Goal: Information Seeking & Learning: Learn about a topic

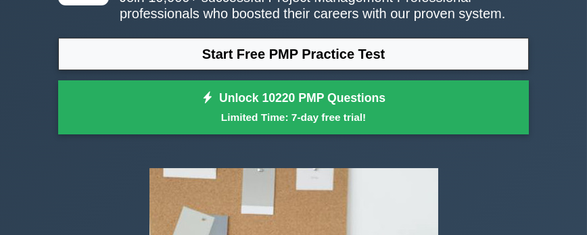
scroll to position [135, 0]
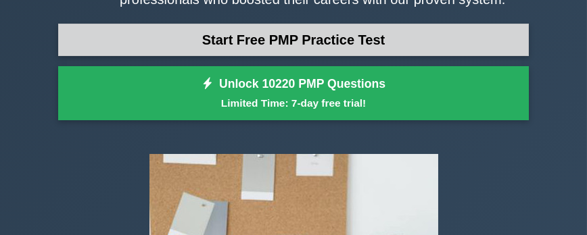
click at [343, 50] on link "Start Free PMP Practice Test" at bounding box center [293, 40] width 470 height 32
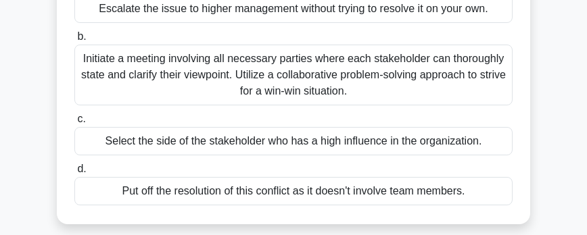
scroll to position [203, 0]
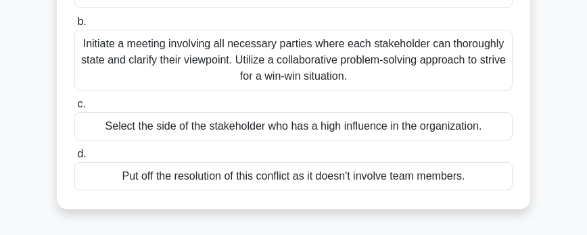
click at [227, 49] on div "Initiate a meeting involving all necessary parties where each stakeholder can t…" at bounding box center [293, 60] width 438 height 61
click at [74, 26] on input "b. Initiate a meeting involving all necessary parties where each stakeholder ca…" at bounding box center [74, 22] width 0 height 9
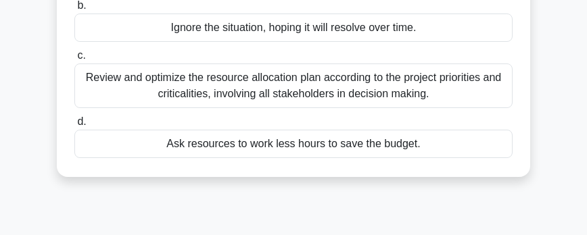
click at [247, 92] on div "Review and optimize the resource allocation plan according to the project prior…" at bounding box center [293, 86] width 438 height 45
click at [74, 60] on input "c. Review and optimize the resource allocation plan according to the project pr…" at bounding box center [74, 55] width 0 height 9
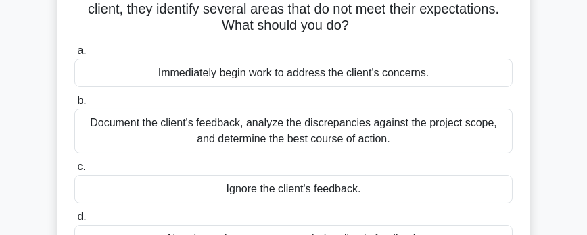
scroll to position [112, 0]
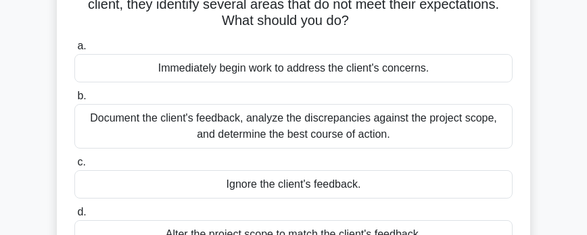
click at [278, 126] on div "Document the client's feedback, analyze the discrepancies against the project s…" at bounding box center [293, 126] width 438 height 45
click at [74, 101] on input "b. Document the client's feedback, analyze the discrepancies against the projec…" at bounding box center [74, 96] width 0 height 9
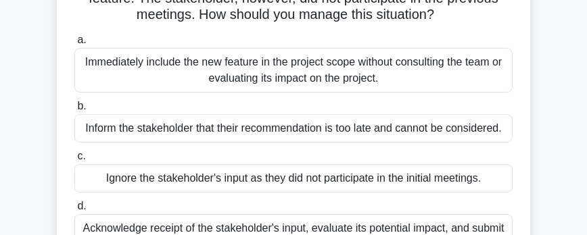
scroll to position [203, 0]
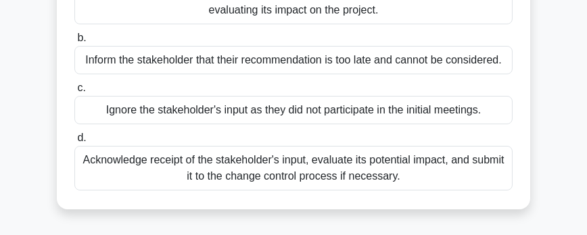
click at [339, 167] on div "Acknowledge receipt of the stakeholder's input, evaluate its potential impact, …" at bounding box center [293, 168] width 438 height 45
click at [375, 174] on div "Acknowledge receipt of the stakeholder's input, evaluate its potential impact, …" at bounding box center [293, 168] width 438 height 45
click at [74, 143] on input "d. Acknowledge receipt of the stakeholder's input, evaluate its potential impac…" at bounding box center [74, 138] width 0 height 9
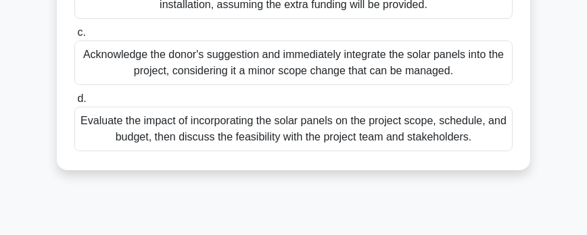
scroll to position [338, 0]
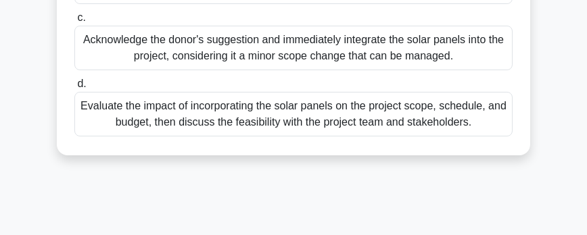
click at [416, 128] on div "Evaluate the impact of incorporating the solar panels on the project scope, sch…" at bounding box center [293, 114] width 438 height 45
click at [74, 89] on input "d. Evaluate the impact of incorporating the solar panels on the project scope, …" at bounding box center [74, 84] width 0 height 9
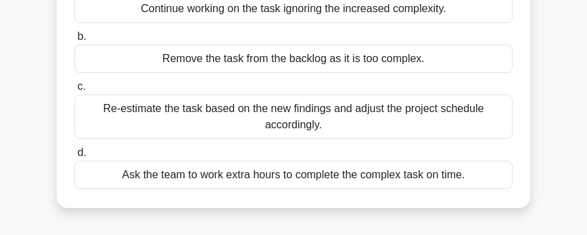
scroll to position [203, 0]
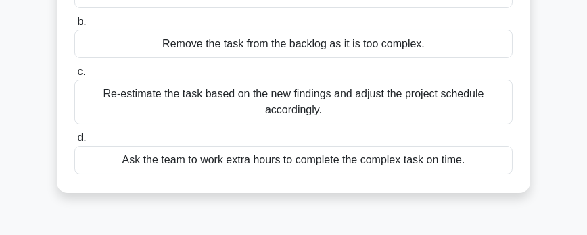
click at [337, 96] on div "Re-estimate the task based on the new findings and adjust the project schedule …" at bounding box center [293, 102] width 438 height 45
click at [74, 76] on input "c. Re-estimate the task based on the new findings and adjust the project schedu…" at bounding box center [74, 72] width 0 height 9
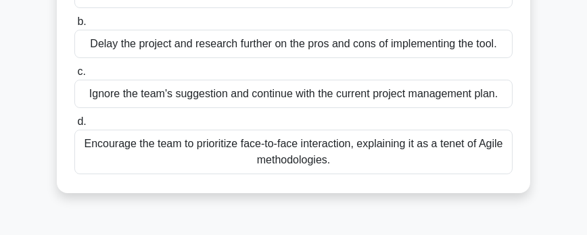
click at [260, 153] on div "Encourage the team to prioritize face-to-face interaction, explaining it as a t…" at bounding box center [293, 152] width 438 height 45
click at [74, 126] on input "d. Encourage the team to prioritize face-to-face interaction, explaining it as …" at bounding box center [74, 122] width 0 height 9
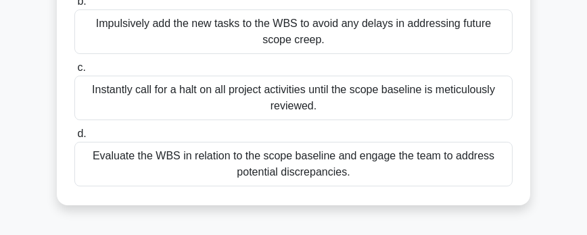
scroll to position [270, 0]
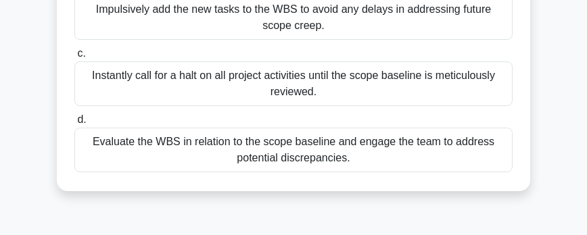
click at [333, 157] on div "Evaluate the WBS in relation to the scope baseline and engage the team to addre…" at bounding box center [293, 150] width 438 height 45
click at [74, 124] on input "d. Evaluate the WBS in relation to the scope baseline and engage the team to ad…" at bounding box center [74, 120] width 0 height 9
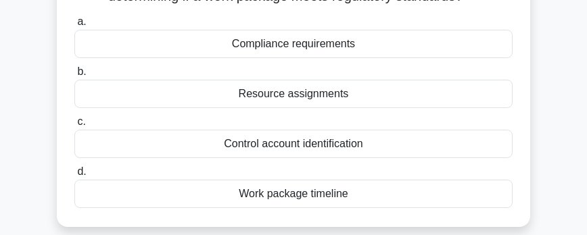
scroll to position [135, 0]
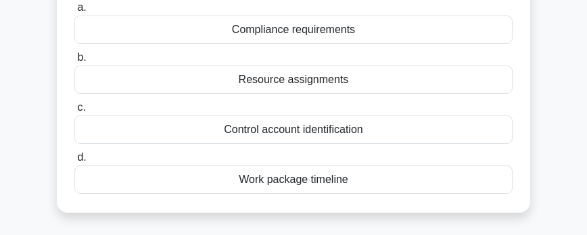
click at [278, 32] on div "Compliance requirements" at bounding box center [293, 30] width 438 height 28
click at [74, 12] on input "a. Compliance requirements" at bounding box center [74, 7] width 0 height 9
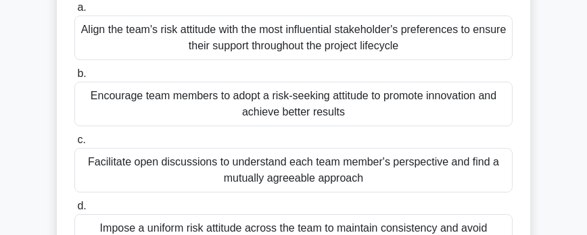
click at [303, 102] on div "Encourage team members to adopt a risk-seeking attitude to promote innovation a…" at bounding box center [293, 104] width 438 height 45
click at [74, 78] on input "b. Encourage team members to adopt a risk-seeking attitude to promote innovatio…" at bounding box center [74, 74] width 0 height 9
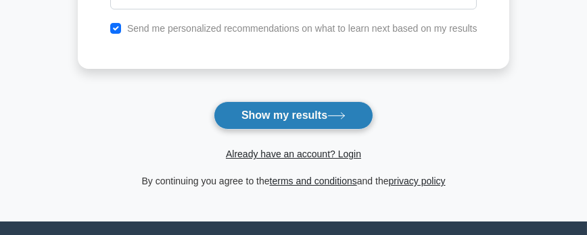
click at [304, 114] on button "Show my results" at bounding box center [294, 115] width 160 height 28
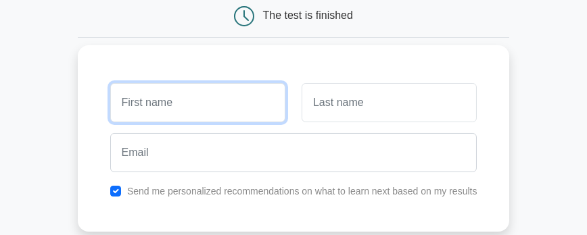
scroll to position [203, 0]
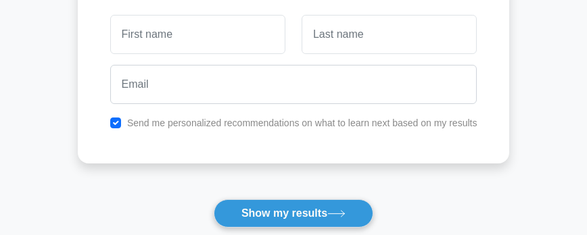
click at [222, 122] on label "Send me personalized recommendations on what to learn next based on my results" at bounding box center [302, 123] width 350 height 11
click at [108, 121] on div "Send me personalized recommendations on what to learn next based on my results" at bounding box center [293, 123] width 383 height 16
click at [116, 124] on input "checkbox" at bounding box center [115, 123] width 11 height 11
checkbox input "false"
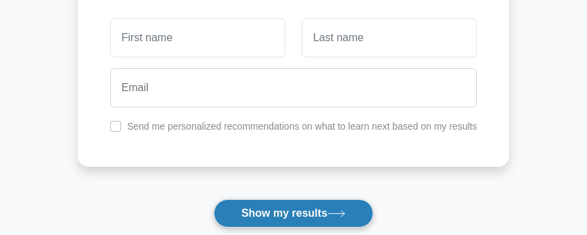
click at [261, 212] on button "Show my results" at bounding box center [294, 213] width 160 height 28
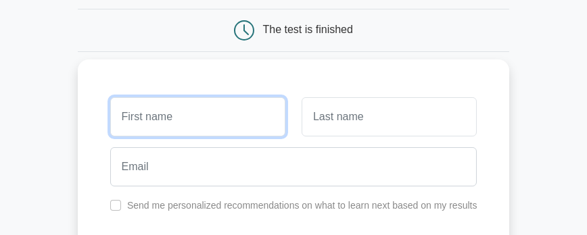
scroll to position [135, 0]
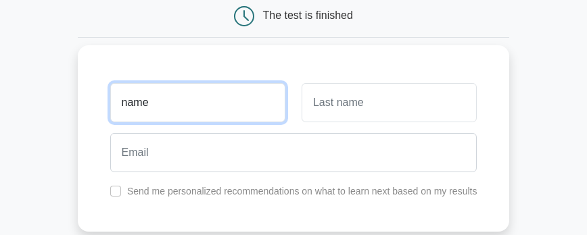
type input "name"
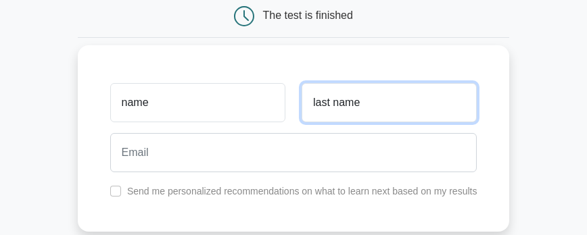
type input "last name"
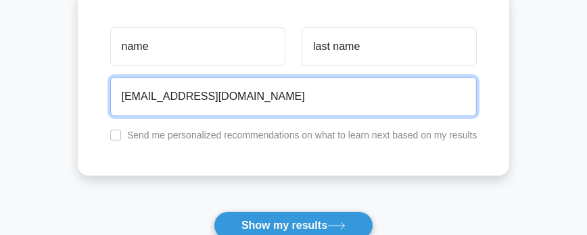
scroll to position [203, 0]
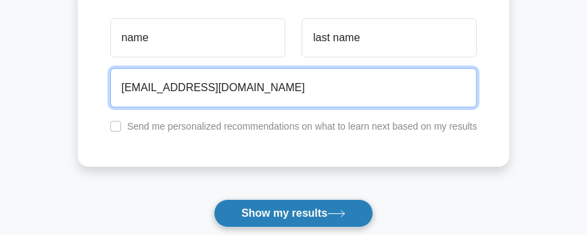
type input "[EMAIL_ADDRESS][DOMAIN_NAME]"
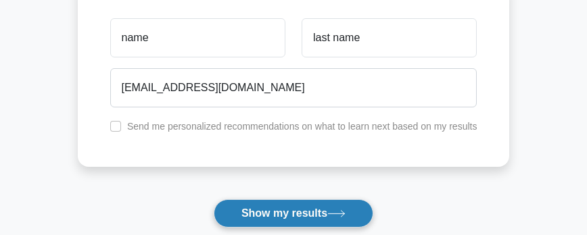
click at [295, 213] on button "Show my results" at bounding box center [294, 213] width 160 height 28
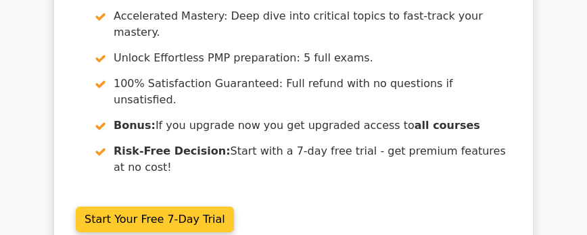
scroll to position [203, 0]
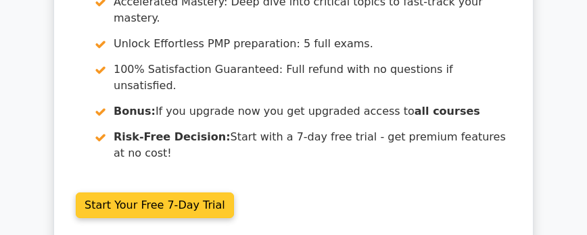
click at [212, 193] on link "Start Your Free 7-Day Trial" at bounding box center [155, 206] width 158 height 26
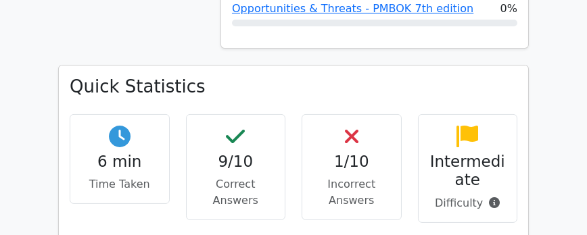
scroll to position [879, 0]
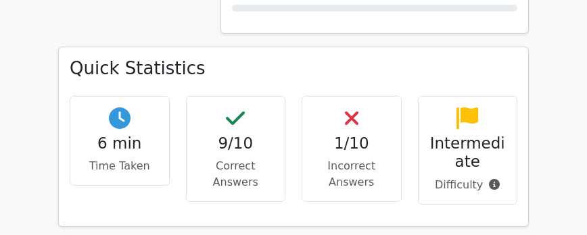
click at [337, 158] on p "Incorrect Answers" at bounding box center [351, 174] width 77 height 32
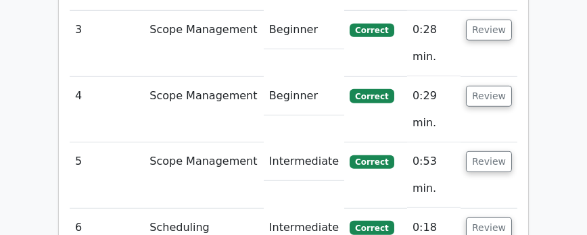
scroll to position [2095, 0]
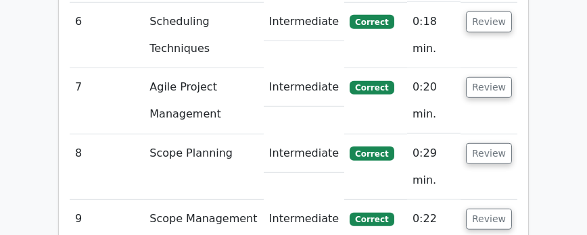
scroll to position [2298, 0]
